Goal: Transaction & Acquisition: Purchase product/service

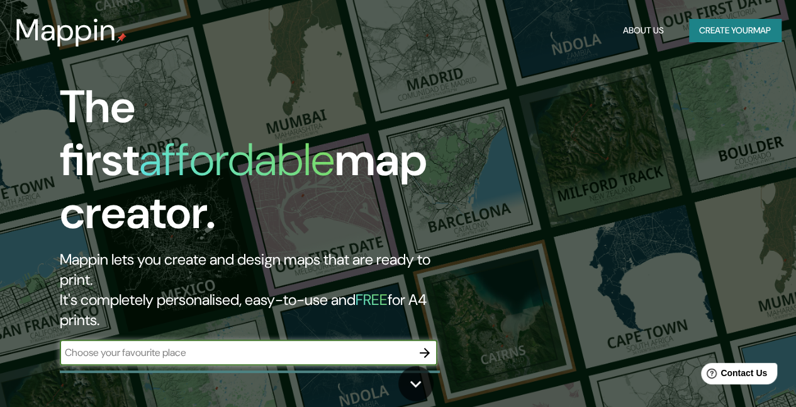
click at [734, 23] on button "Create your map" at bounding box center [735, 30] width 92 height 23
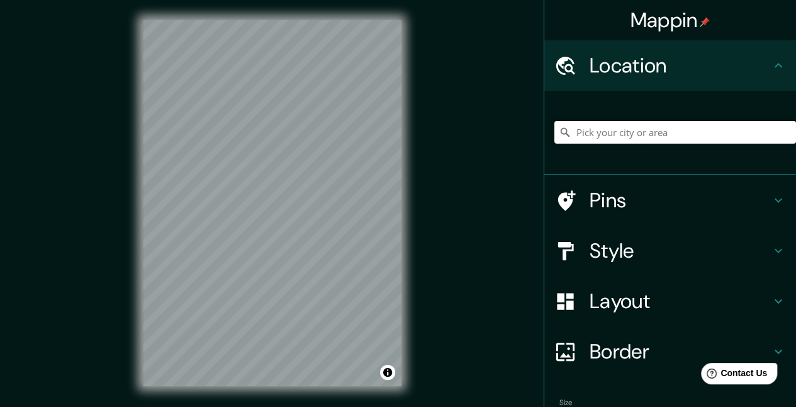
click at [628, 125] on input "Pick your city or area" at bounding box center [676, 132] width 242 height 23
click at [628, 125] on input "Salvadori, Telve, Trentino, Italia" at bounding box center [676, 132] width 242 height 23
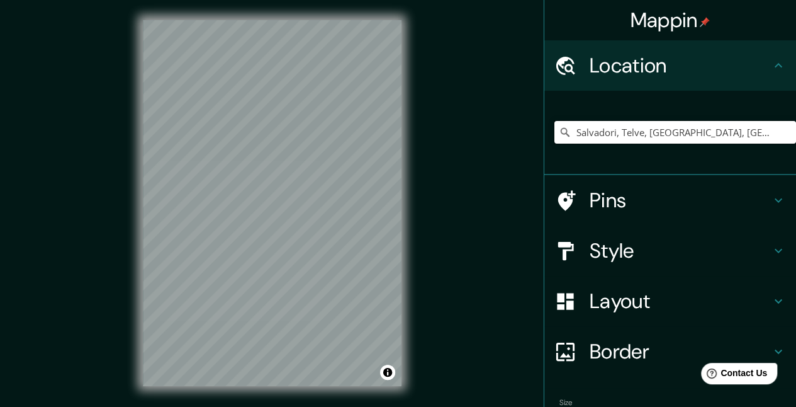
click at [628, 125] on input "Salvadori, Telve, Trentino, Italia" at bounding box center [676, 132] width 242 height 23
click at [628, 125] on input "s" at bounding box center [676, 132] width 242 height 23
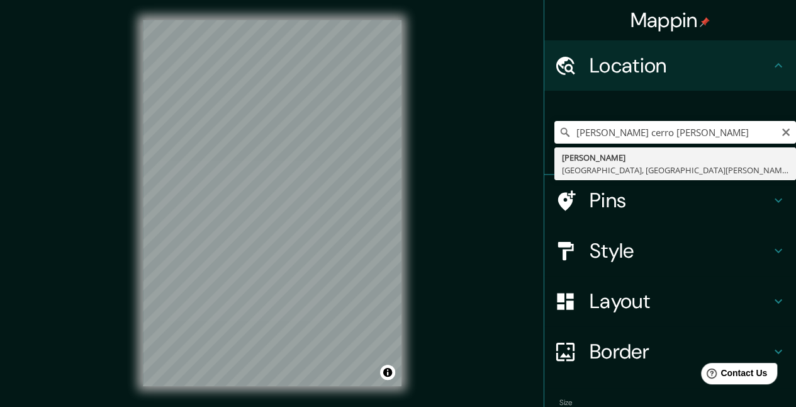
type input "Salvador Gutiérrez, Cerro Navia, Región Metropolitana de Santiago 9080000, Chile"
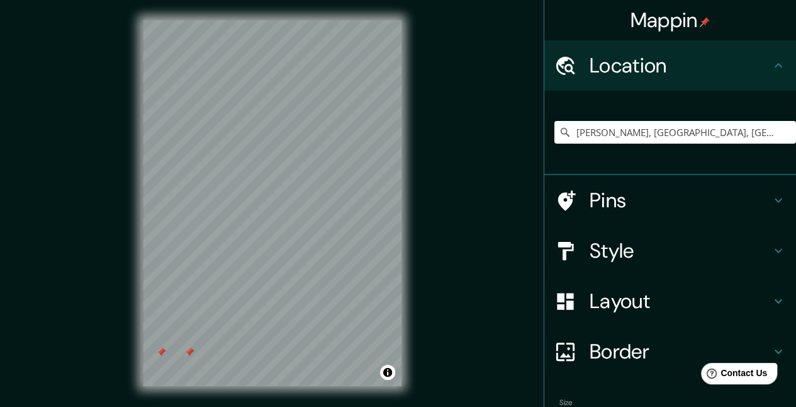
click at [636, 184] on div "Pins" at bounding box center [671, 200] width 252 height 50
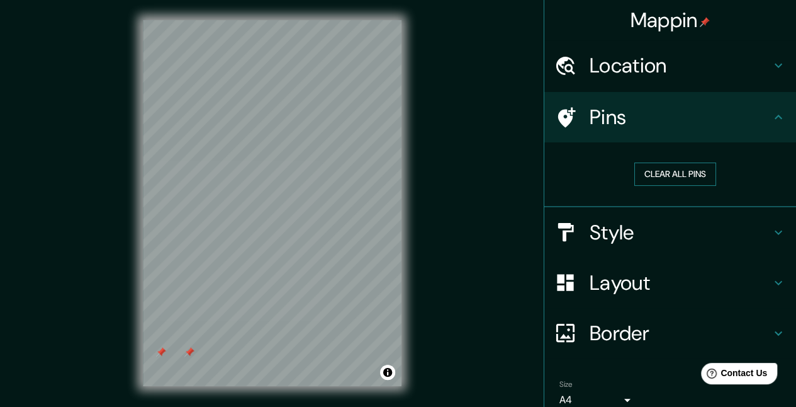
click at [667, 172] on button "Clear all pins" at bounding box center [676, 173] width 82 height 23
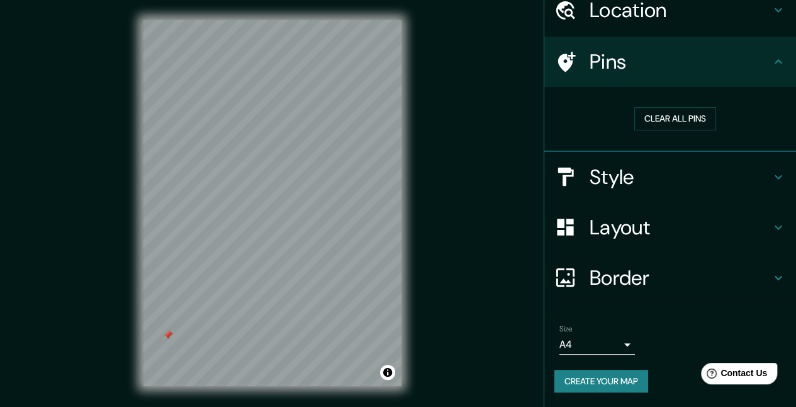
scroll to position [55, 0]
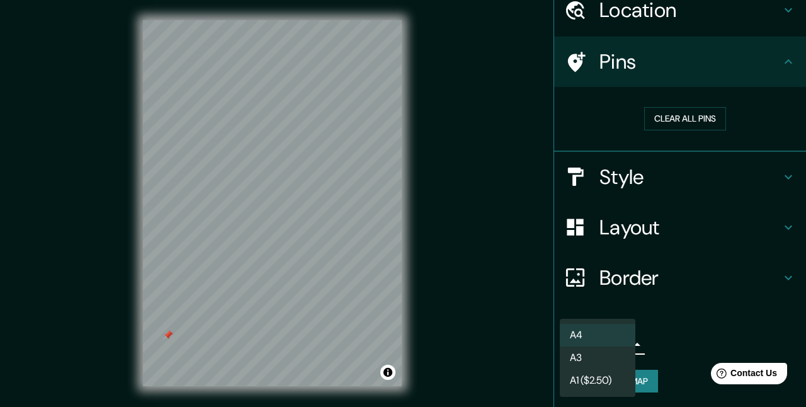
click at [603, 350] on body "Mappin Location Salvador Gutiérrez, Cerro Navia, Región Metropolitana de Santia…" at bounding box center [403, 203] width 806 height 407
click at [597, 354] on li "A3" at bounding box center [598, 357] width 76 height 23
type input "a4"
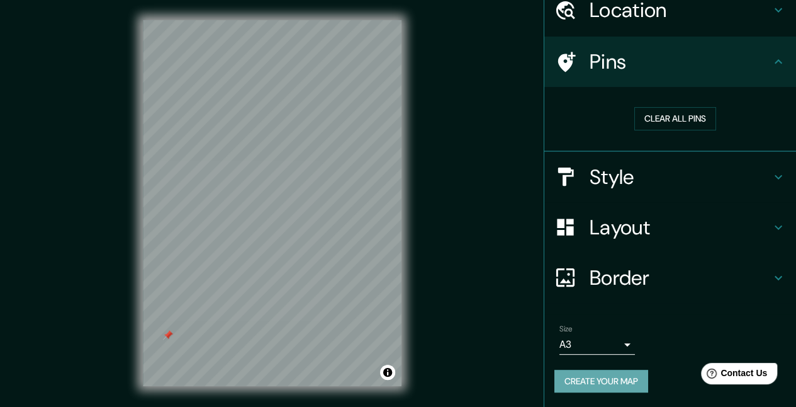
click at [599, 374] on button "Create your map" at bounding box center [602, 381] width 94 height 23
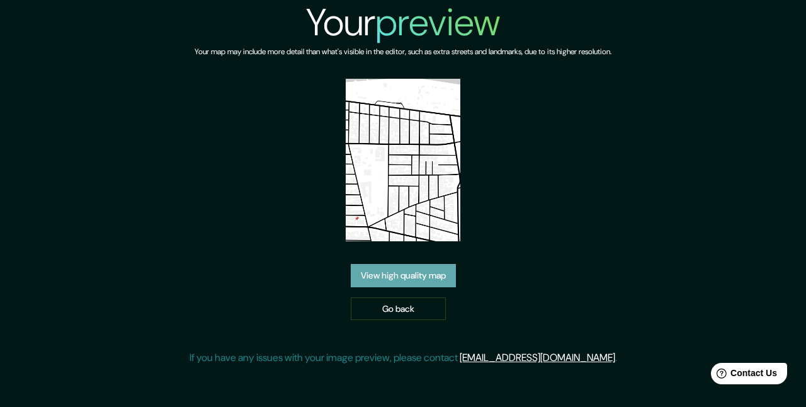
click at [408, 285] on link "View high quality map" at bounding box center [403, 275] width 105 height 23
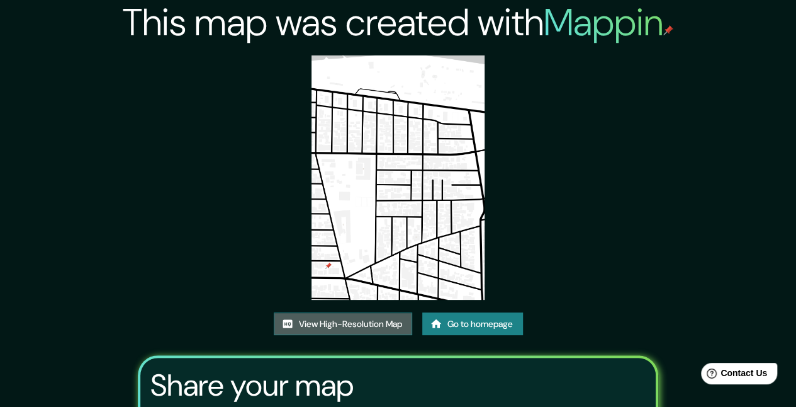
click at [367, 320] on link "View High-Resolution Map" at bounding box center [343, 323] width 138 height 23
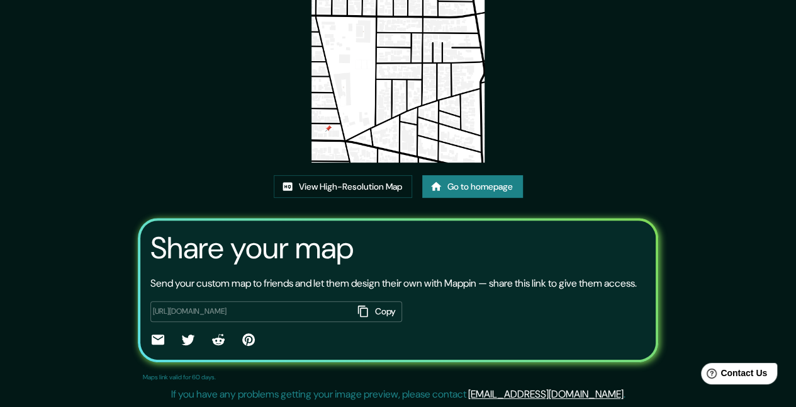
scroll to position [152, 0]
click at [377, 308] on button "Copy" at bounding box center [377, 311] width 49 height 21
